Goal: Task Accomplishment & Management: Use online tool/utility

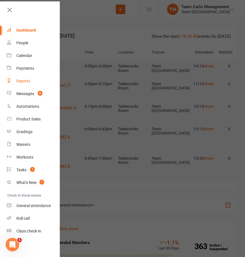
click at [20, 77] on link "Reports" at bounding box center [33, 81] width 53 height 13
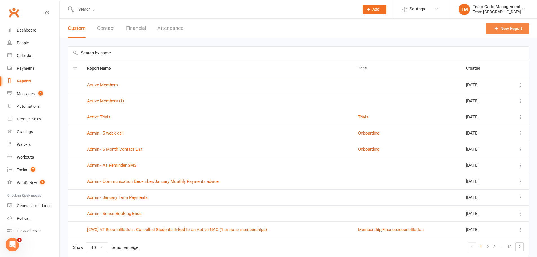
click at [249, 28] on icon at bounding box center [496, 29] width 6 height 6
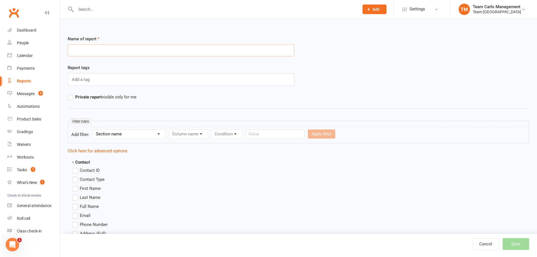
drag, startPoint x: 176, startPoint y: 52, endPoint x: 153, endPoint y: 52, distance: 23.1
click at [153, 52] on input "text" at bounding box center [181, 51] width 227 height 12
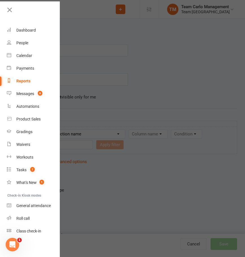
click at [155, 67] on div at bounding box center [122, 128] width 245 height 257
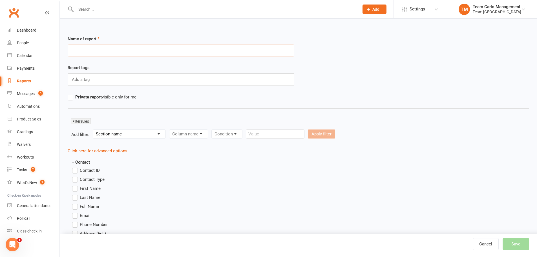
click at [105, 51] on input "text" at bounding box center [181, 51] width 227 height 12
click at [161, 54] on input "text" at bounding box center [181, 51] width 227 height 12
click at [126, 50] on input "text" at bounding box center [181, 51] width 227 height 12
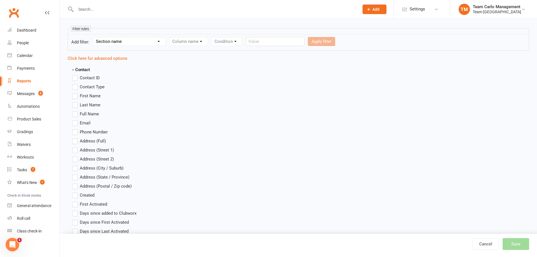
scroll to position [113, 0]
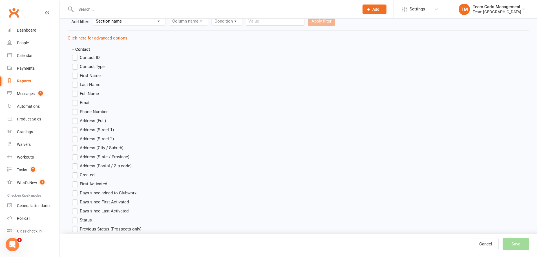
type input "2025"
drag, startPoint x: 75, startPoint y: 75, endPoint x: 72, endPoint y: 75, distance: 3.4
click at [73, 75] on label "First Name" at bounding box center [86, 75] width 28 height 7
click at [73, 72] on input "First Name" at bounding box center [74, 72] width 4 height 0
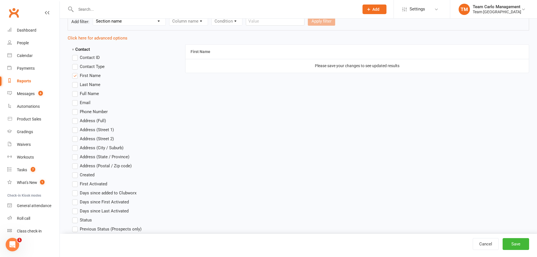
click at [75, 83] on label "Last Name" at bounding box center [86, 84] width 28 height 7
click at [75, 81] on input "Last Name" at bounding box center [74, 81] width 4 height 0
click at [75, 94] on label "Full Name" at bounding box center [85, 93] width 27 height 7
click at [75, 90] on input "Full Name" at bounding box center [74, 90] width 4 height 0
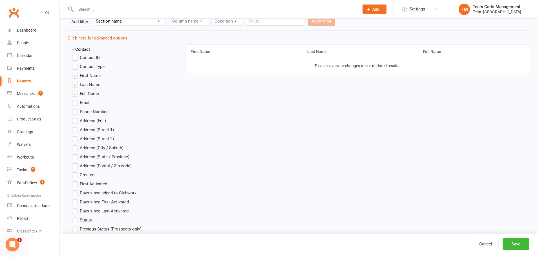
click at [75, 103] on label "Email" at bounding box center [81, 102] width 18 height 7
click at [75, 99] on input "Email" at bounding box center [74, 99] width 4 height 0
click at [76, 112] on label "Phone Number" at bounding box center [90, 111] width 36 height 7
click at [76, 108] on input "Phone Number" at bounding box center [74, 108] width 4 height 0
click at [75, 122] on label "Address (Full)" at bounding box center [89, 120] width 34 height 7
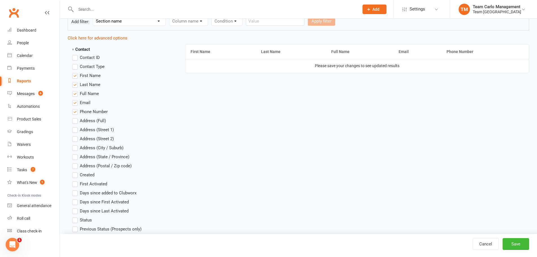
click at [75, 117] on input "Address (Full)" at bounding box center [74, 117] width 4 height 0
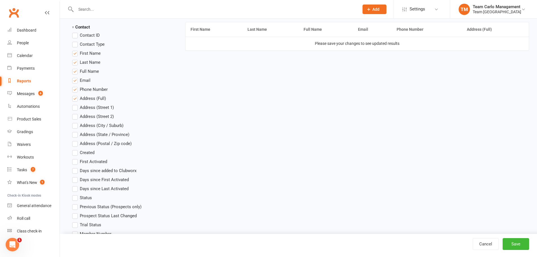
scroll to position [169, 0]
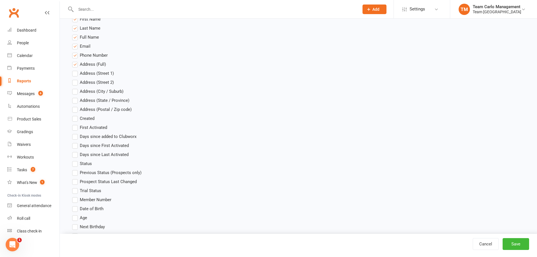
click at [75, 119] on label "Created" at bounding box center [83, 118] width 22 height 7
click at [75, 115] on input "Created" at bounding box center [74, 115] width 4 height 0
click at [75, 165] on label "Status" at bounding box center [82, 163] width 20 height 7
click at [75, 160] on input "Status" at bounding box center [74, 160] width 4 height 0
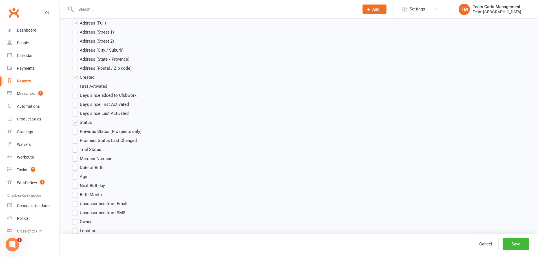
scroll to position [254, 0]
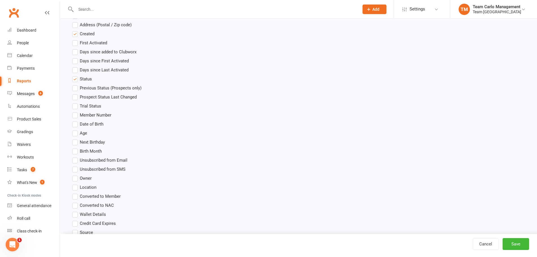
click at [76, 121] on label "Date of Birth" at bounding box center [87, 124] width 31 height 7
click at [76, 121] on input "Date of Birth" at bounding box center [74, 121] width 4 height 0
click at [75, 141] on label "Next Birthday" at bounding box center [88, 142] width 33 height 7
click at [75, 139] on input "Next Birthday" at bounding box center [74, 139] width 4 height 0
click at [76, 139] on label "Next Birthday" at bounding box center [88, 142] width 33 height 7
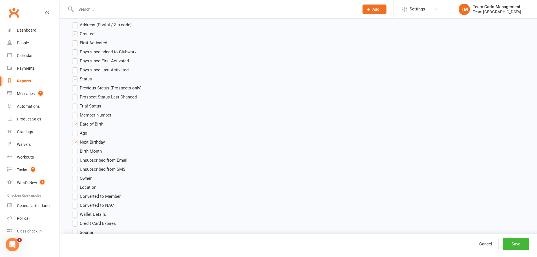
click at [76, 139] on input "Next Birthday" at bounding box center [74, 139] width 4 height 0
click at [74, 187] on label "Location" at bounding box center [84, 187] width 24 height 7
click at [74, 184] on input "Location" at bounding box center [74, 184] width 4 height 0
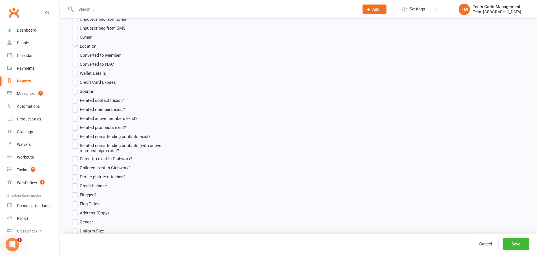
scroll to position [423, 0]
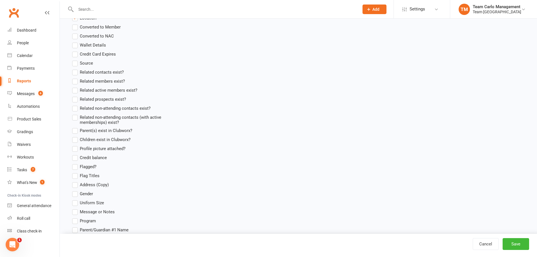
click at [77, 192] on label "Gender" at bounding box center [82, 193] width 21 height 7
click at [76, 190] on input "Gender" at bounding box center [74, 190] width 4 height 0
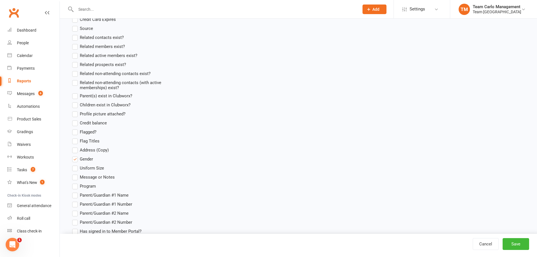
scroll to position [507, 0]
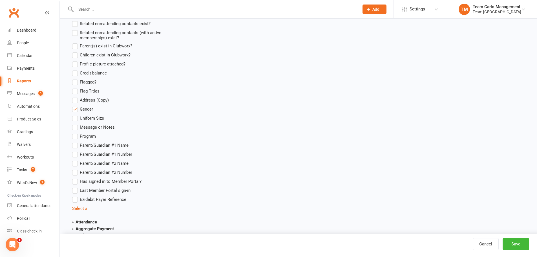
click at [79, 136] on label "Program" at bounding box center [84, 136] width 24 height 7
click at [76, 133] on input "Program" at bounding box center [74, 133] width 4 height 0
click at [76, 144] on label "Parent/Guardian #1 Name" at bounding box center [100, 145] width 56 height 7
click at [76, 142] on input "Parent/Guardian #1 Name" at bounding box center [74, 142] width 4 height 0
click at [73, 153] on label "Parent/Guardian #1 Number" at bounding box center [102, 154] width 60 height 7
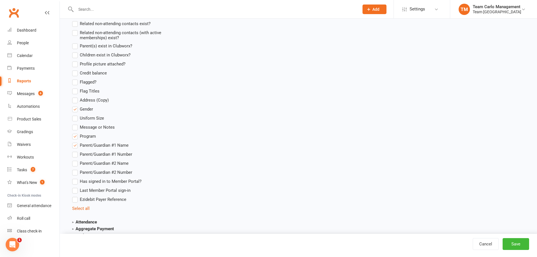
click at [73, 151] on input "Parent/Guardian #1 Number" at bounding box center [74, 151] width 4 height 0
click at [78, 164] on label "Parent/Guardian #2 Name" at bounding box center [100, 163] width 56 height 7
click at [76, 160] on input "Parent/Guardian #2 Name" at bounding box center [74, 160] width 4 height 0
click at [77, 172] on label "Parent/Guardian #2 Number" at bounding box center [102, 172] width 60 height 7
click at [76, 169] on input "Parent/Guardian #2 Number" at bounding box center [74, 169] width 4 height 0
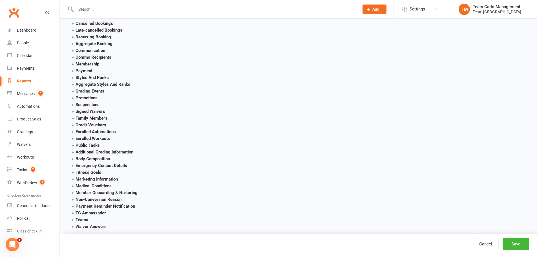
scroll to position [620, 0]
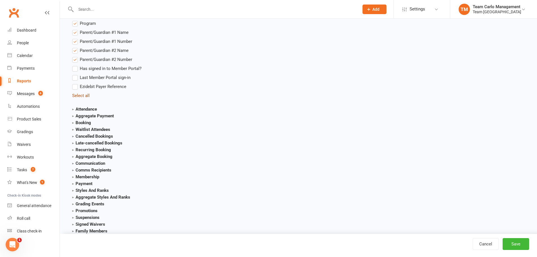
click at [78, 96] on link "Select all" at bounding box center [80, 95] width 17 height 5
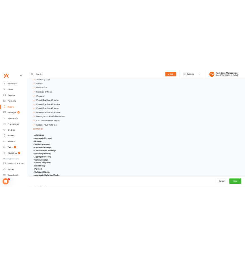
scroll to position [564, 0]
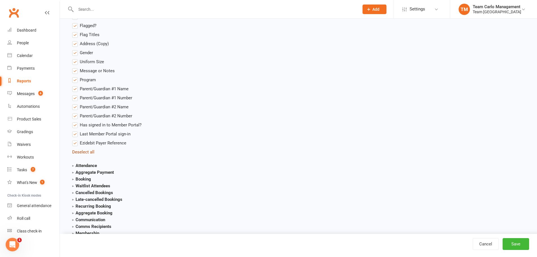
click at [84, 151] on link "Deselect all" at bounding box center [83, 151] width 22 height 5
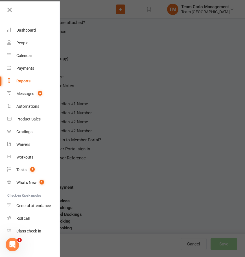
click at [186, 135] on div at bounding box center [122, 128] width 245 height 257
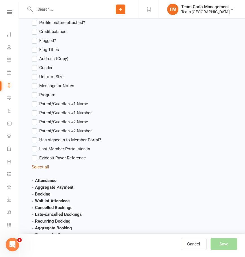
click at [44, 165] on link "Select all" at bounding box center [40, 166] width 17 height 5
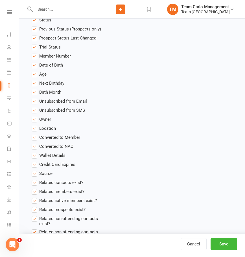
scroll to position [282, 0]
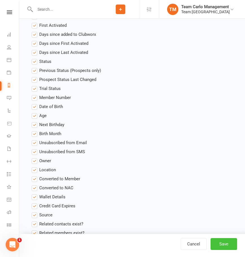
click at [210, 243] on button "Save" at bounding box center [223, 244] width 26 height 12
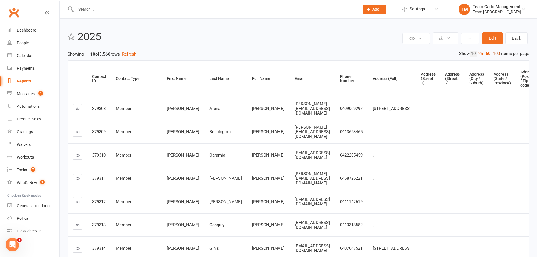
click at [249, 54] on link "100" at bounding box center [496, 54] width 10 height 6
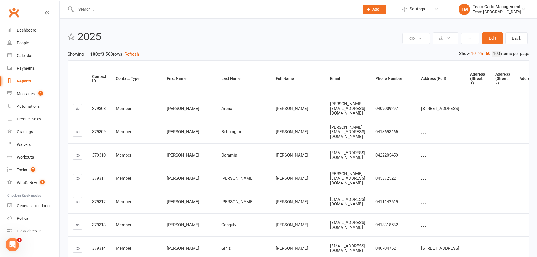
click at [249, 44] on header "Private Report Only visible by me Public Report Visible to everyone Export to C…" at bounding box center [298, 38] width 461 height 15
click at [249, 37] on icon at bounding box center [469, 38] width 4 height 4
click at [249, 32] on h2 "2025" at bounding box center [238, 37] width 323 height 12
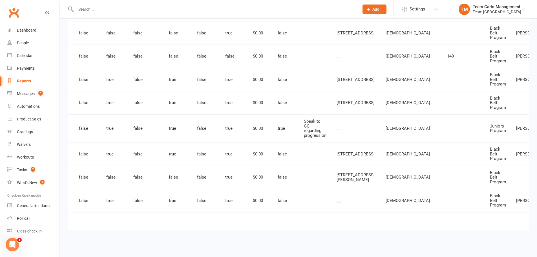
scroll to position [0, 1332]
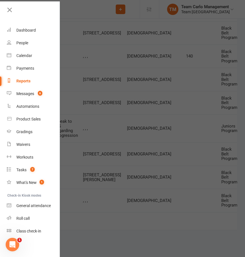
drag, startPoint x: 197, startPoint y: 231, endPoint x: 237, endPoint y: 231, distance: 40.0
click at [197, 231] on div at bounding box center [122, 128] width 245 height 257
drag, startPoint x: 210, startPoint y: 245, endPoint x: 227, endPoint y: 245, distance: 17.2
click at [227, 245] on div at bounding box center [122, 128] width 245 height 257
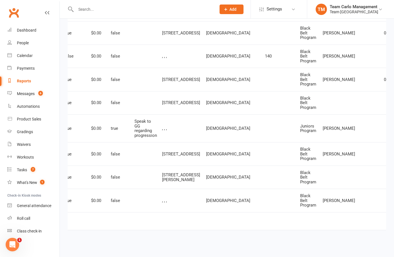
scroll to position [0, 1475]
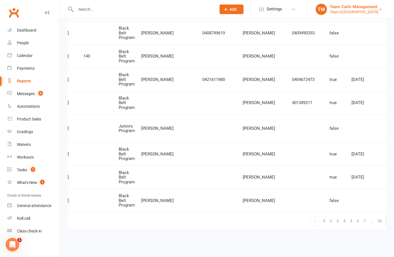
click at [249, 11] on div "Team [GEOGRAPHIC_DATA]" at bounding box center [354, 11] width 48 height 5
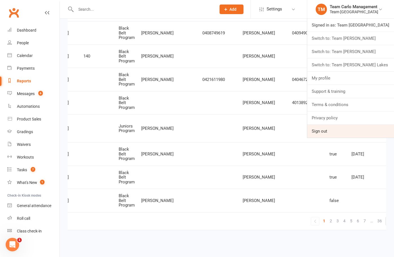
click at [249, 134] on link "Sign out" at bounding box center [350, 131] width 87 height 13
